Goal: Transaction & Acquisition: Purchase product/service

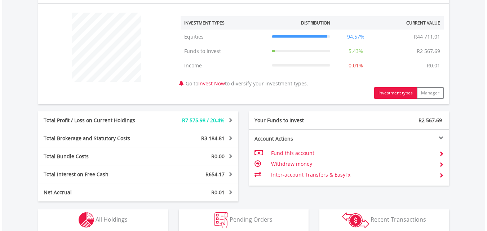
scroll to position [318, 0]
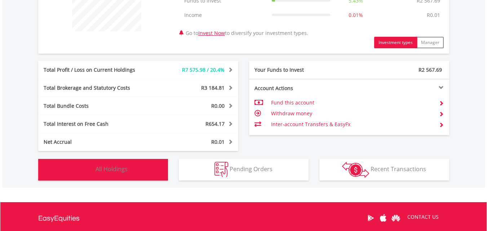
click at [127, 168] on span "All Holdings" at bounding box center [112, 169] width 32 height 8
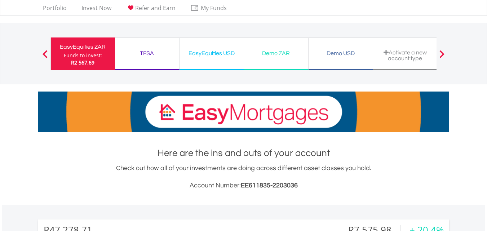
scroll to position [12, 0]
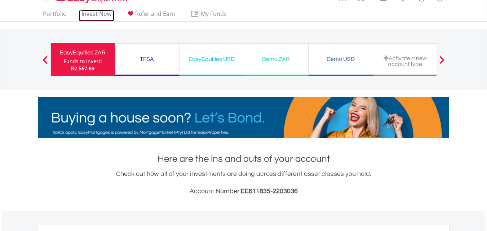
click at [102, 14] on link "Invest Now" at bounding box center [97, 15] width 36 height 11
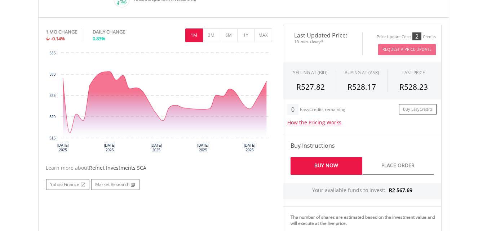
scroll to position [307, 0]
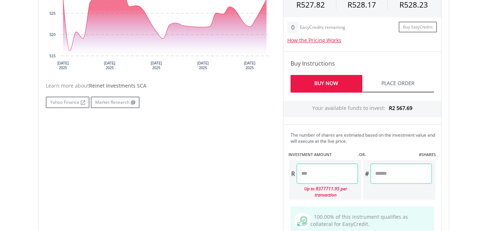
click at [382, 179] on input "number" at bounding box center [401, 174] width 61 height 20
type input "**"
click at [473, 144] on body "My Investments Invest Now New Listings Sell My Recurring Investments Pending Or…" at bounding box center [243, 48] width 487 height 711
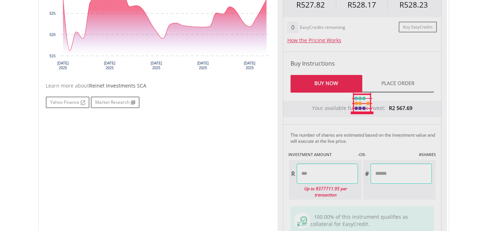
type input "*******"
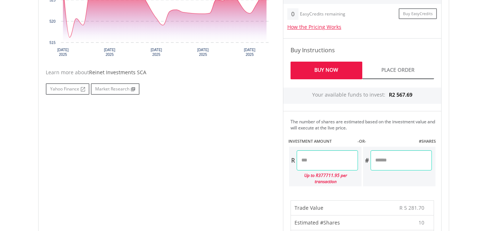
scroll to position [319, 0]
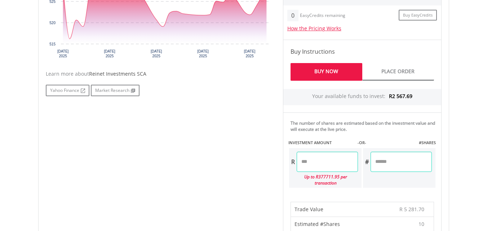
click at [393, 165] on input "**" at bounding box center [401, 162] width 61 height 20
type input "*"
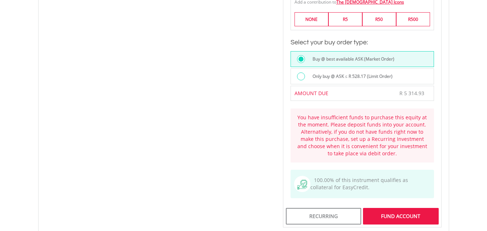
scroll to position [582, 0]
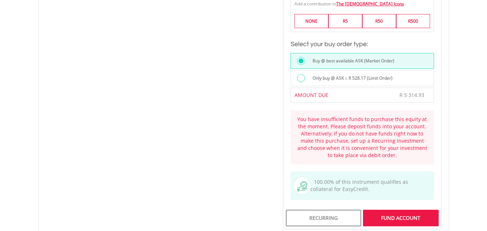
type input "*"
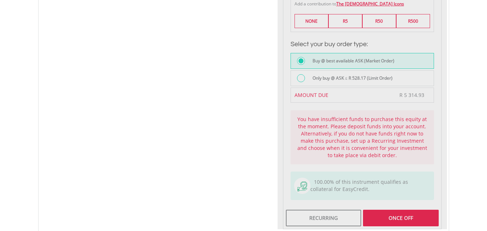
type input "*******"
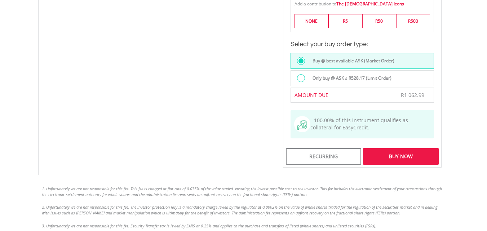
click at [406, 154] on div "Buy Now" at bounding box center [400, 156] width 75 height 17
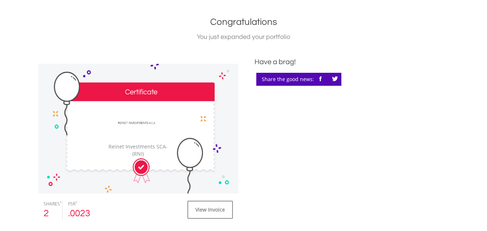
scroll to position [217, 0]
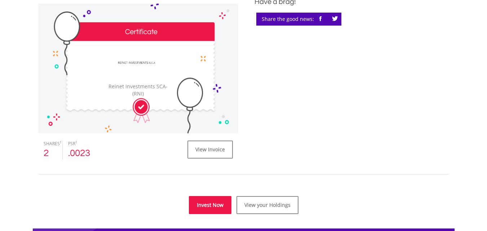
click at [216, 200] on link "Invest Now" at bounding box center [210, 205] width 43 height 18
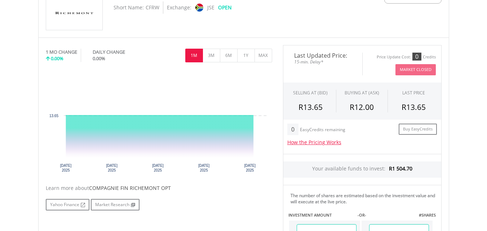
scroll to position [208, 0]
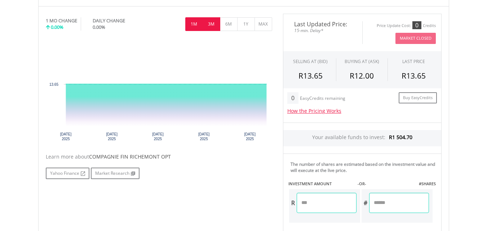
click at [213, 26] on button "3M" at bounding box center [212, 24] width 18 height 14
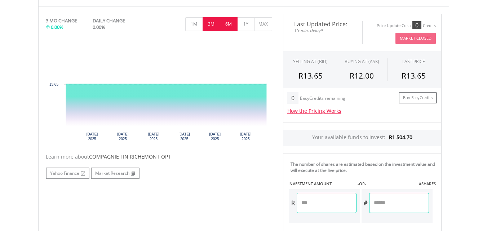
click at [229, 24] on button "6M" at bounding box center [229, 24] width 18 height 14
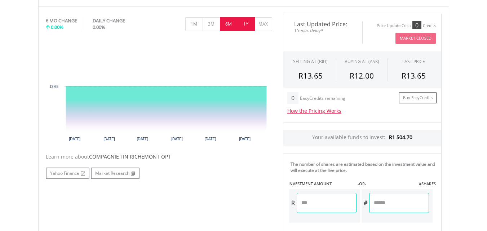
click at [245, 25] on button "1Y" at bounding box center [246, 24] width 18 height 14
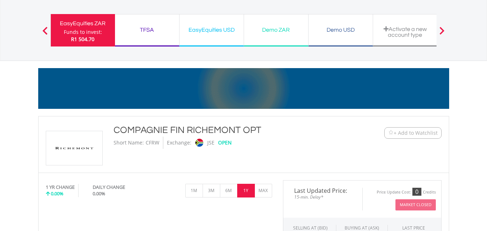
scroll to position [0, 0]
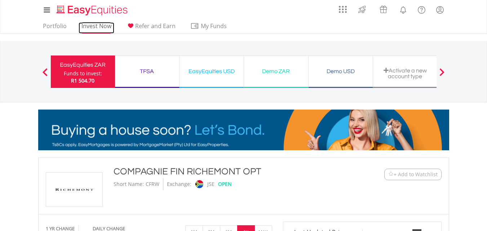
click at [97, 27] on link "Invest Now" at bounding box center [97, 27] width 36 height 11
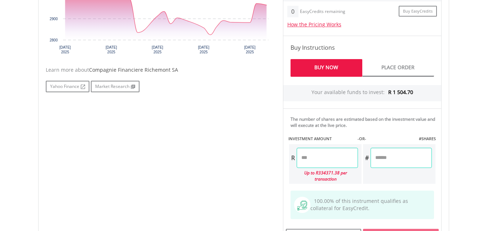
scroll to position [325, 0]
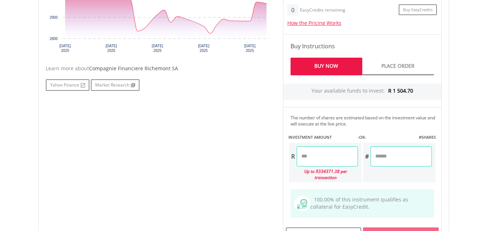
click at [338, 156] on input "number" at bounding box center [327, 156] width 61 height 20
click at [394, 223] on div "Last Updated Price: 15-min. Delay* Price Update Cost: 2 Credits Request A Price…" at bounding box center [362, 86] width 169 height 322
type input "*******"
type input "******"
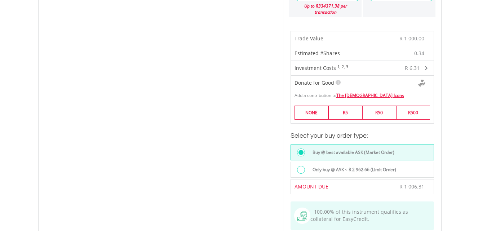
scroll to position [537, 0]
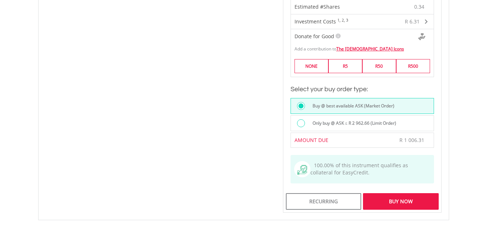
click at [408, 193] on div "Buy Now" at bounding box center [400, 201] width 75 height 17
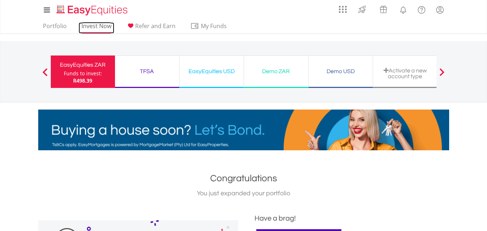
click at [94, 26] on link "Invest Now" at bounding box center [97, 27] width 36 height 11
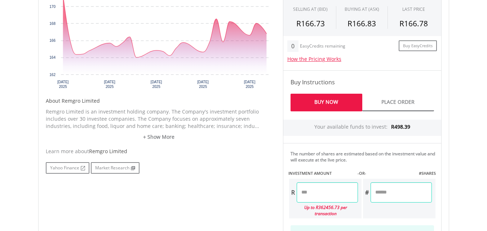
scroll to position [331, 0]
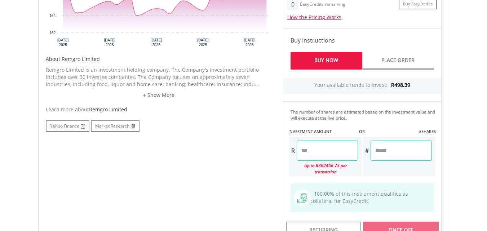
click at [311, 151] on input "number" at bounding box center [327, 151] width 61 height 20
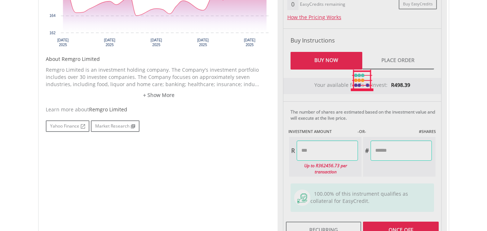
click at [396, 222] on div "Last Updated Price: 15-min. Delay* Price Update Cost: 2 Credits Request A Price…" at bounding box center [362, 81] width 169 height 322
type input "******"
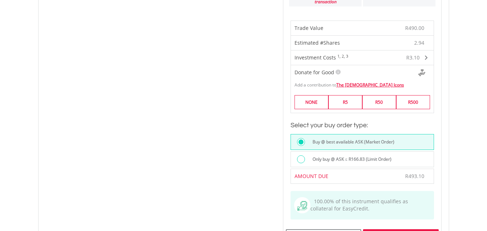
scroll to position [526, 0]
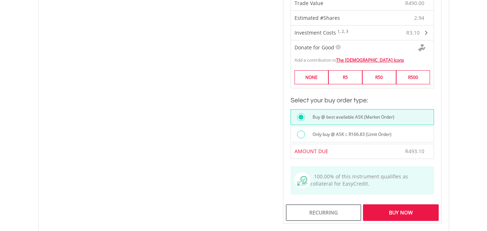
click at [404, 211] on div "Buy Now" at bounding box center [400, 212] width 75 height 17
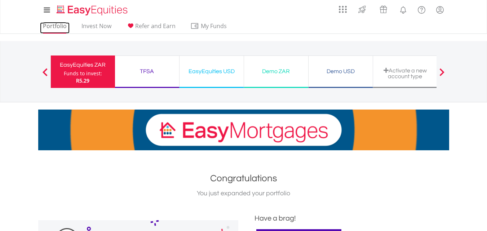
click at [61, 25] on link "Portfolio" at bounding box center [55, 27] width 30 height 11
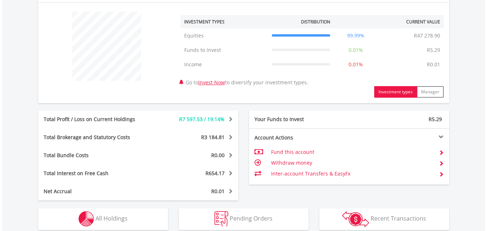
scroll to position [310, 0]
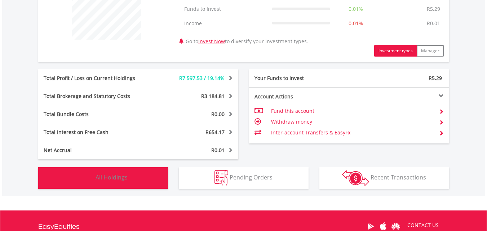
click at [140, 175] on button "Holdings All Holdings" at bounding box center [103, 178] width 130 height 22
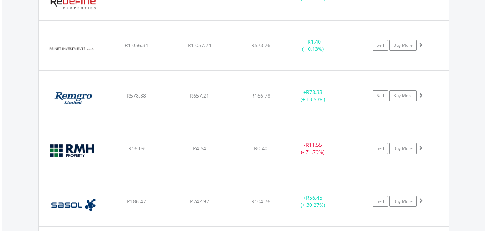
scroll to position [1155, 0]
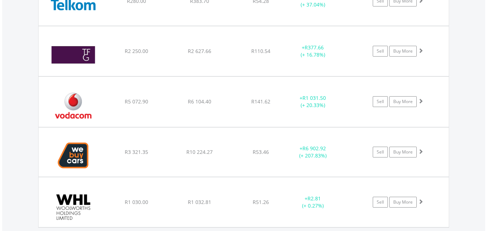
scroll to position [1434, 0]
